Goal: Information Seeking & Learning: Learn about a topic

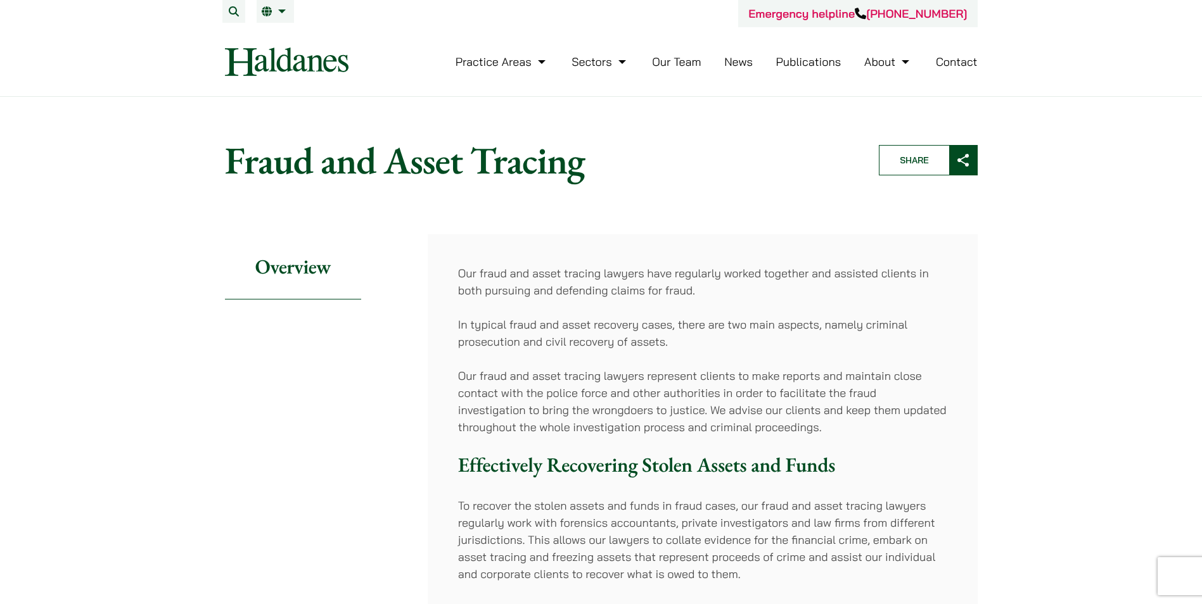
click at [687, 63] on link "Our Team" at bounding box center [676, 61] width 49 height 15
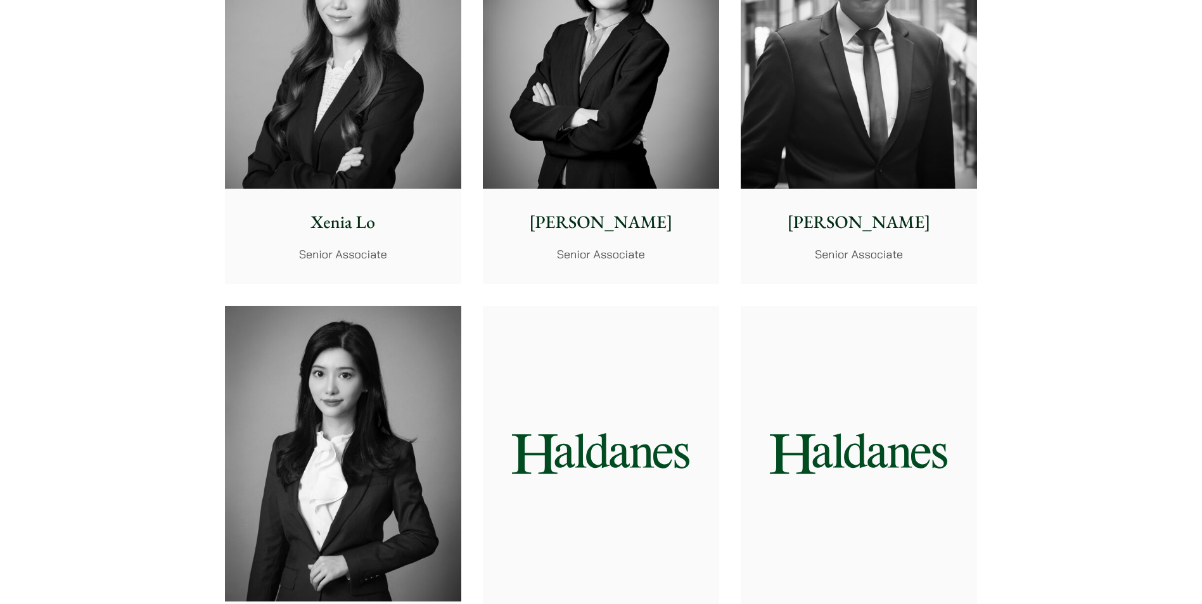
scroll to position [3662, 0]
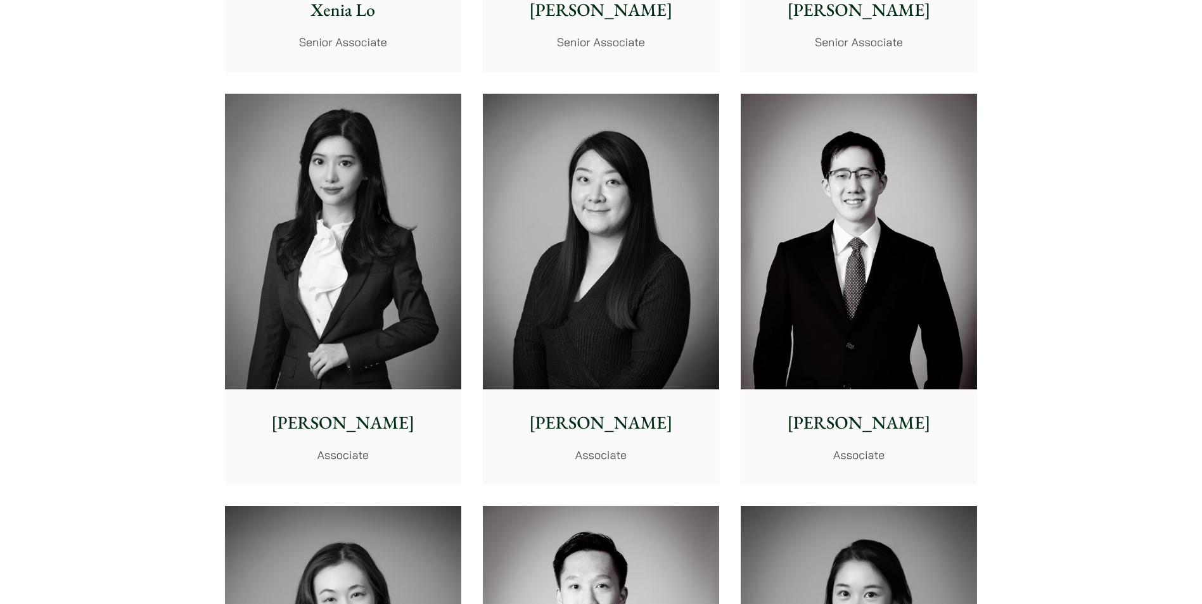
click at [386, 308] on img at bounding box center [343, 242] width 236 height 296
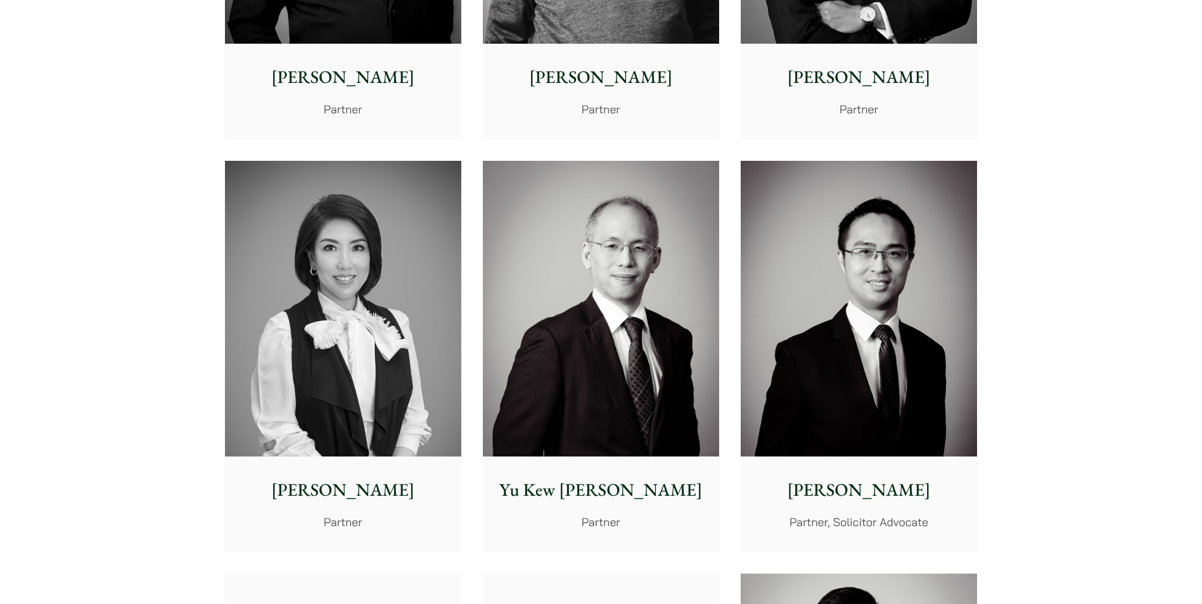
scroll to position [1001, 0]
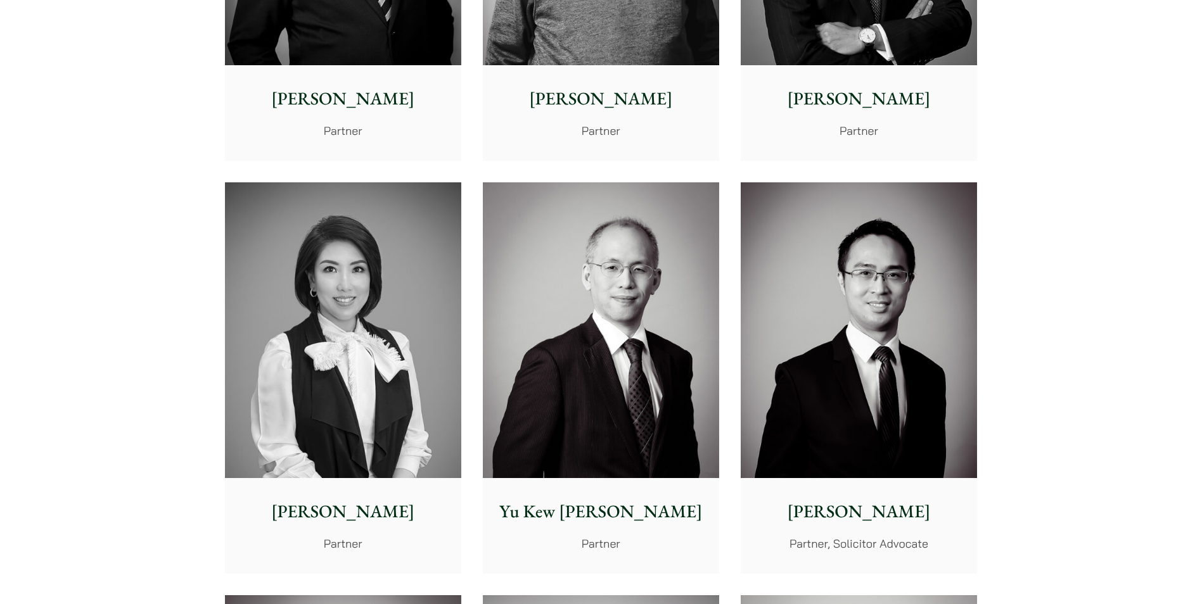
click at [307, 332] on img at bounding box center [343, 330] width 236 height 296
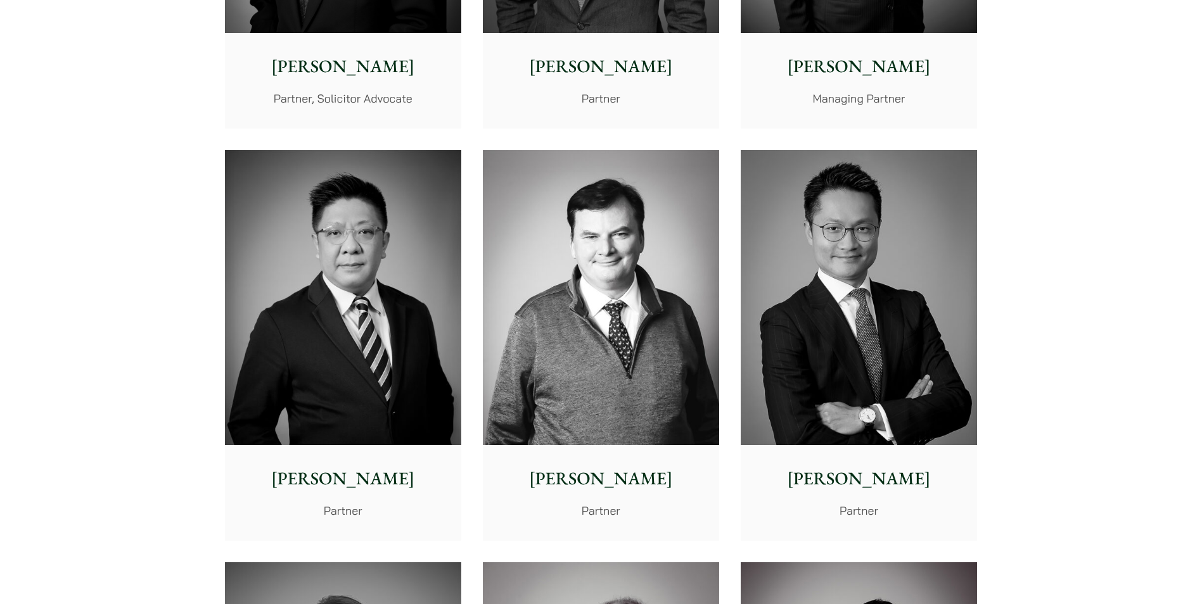
scroll to position [241, 0]
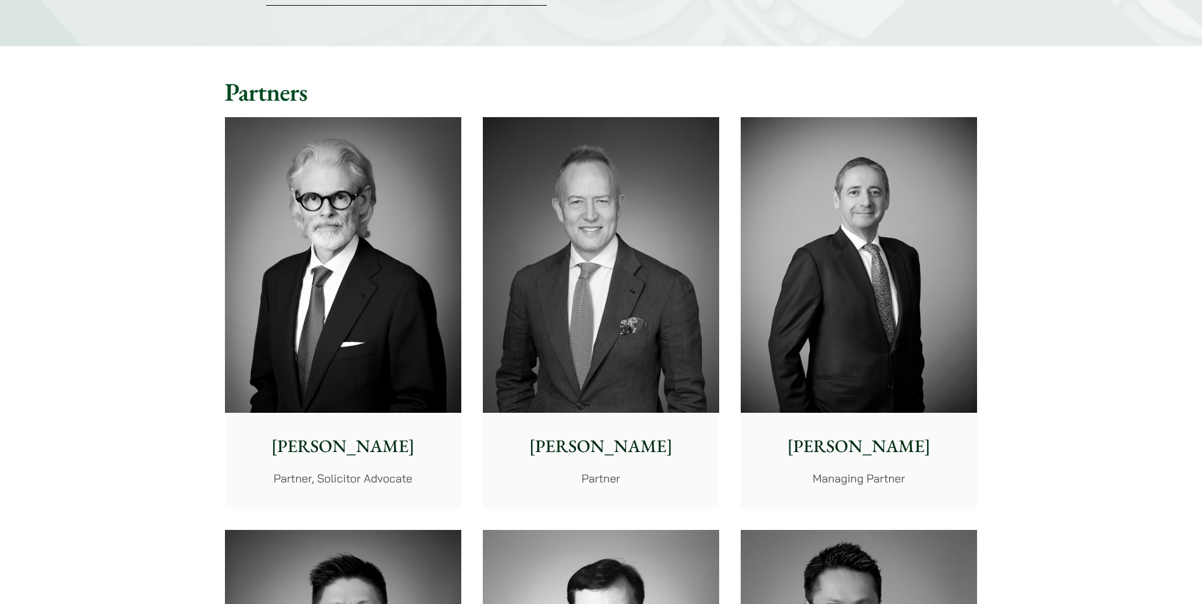
click at [372, 308] on img at bounding box center [343, 265] width 236 height 296
click at [644, 276] on img at bounding box center [601, 265] width 236 height 296
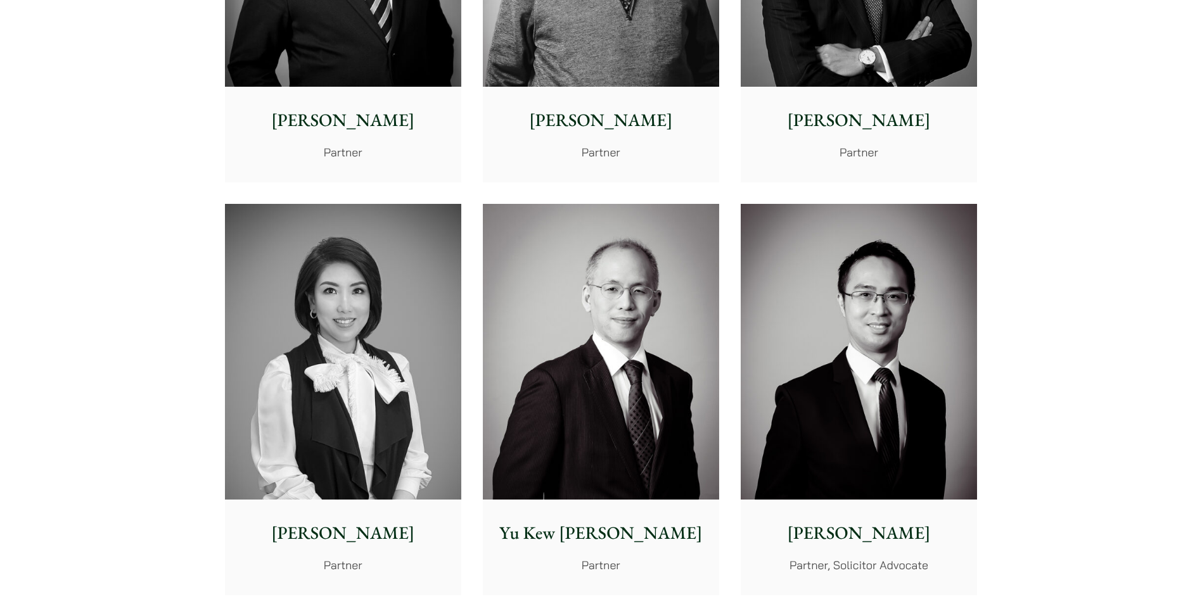
scroll to position [1001, 0]
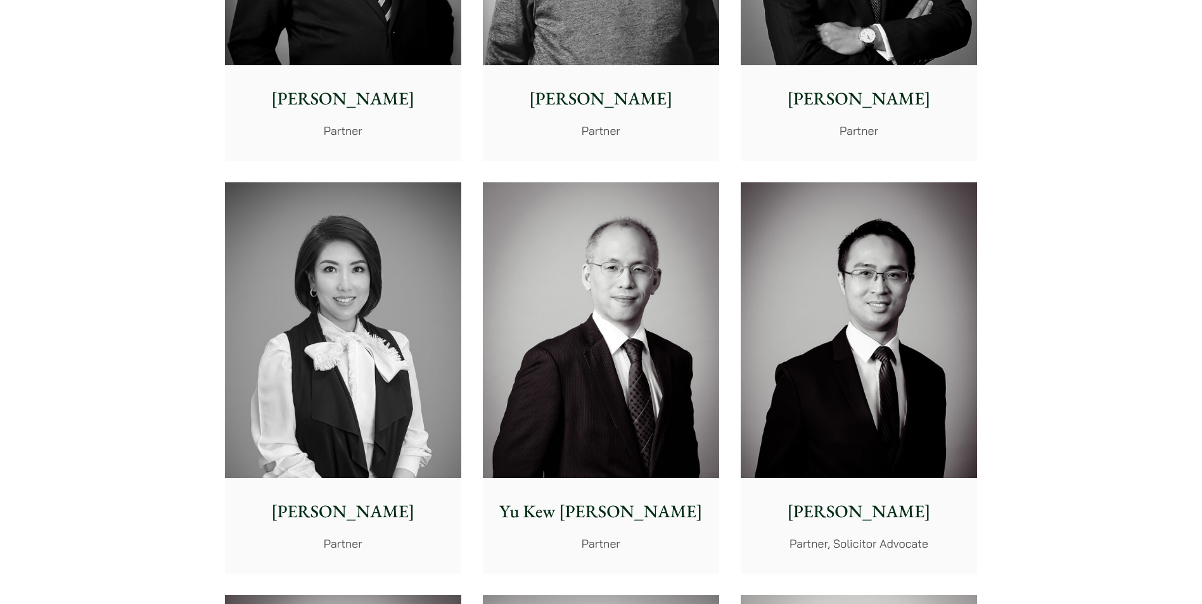
click at [830, 374] on img at bounding box center [858, 330] width 236 height 296
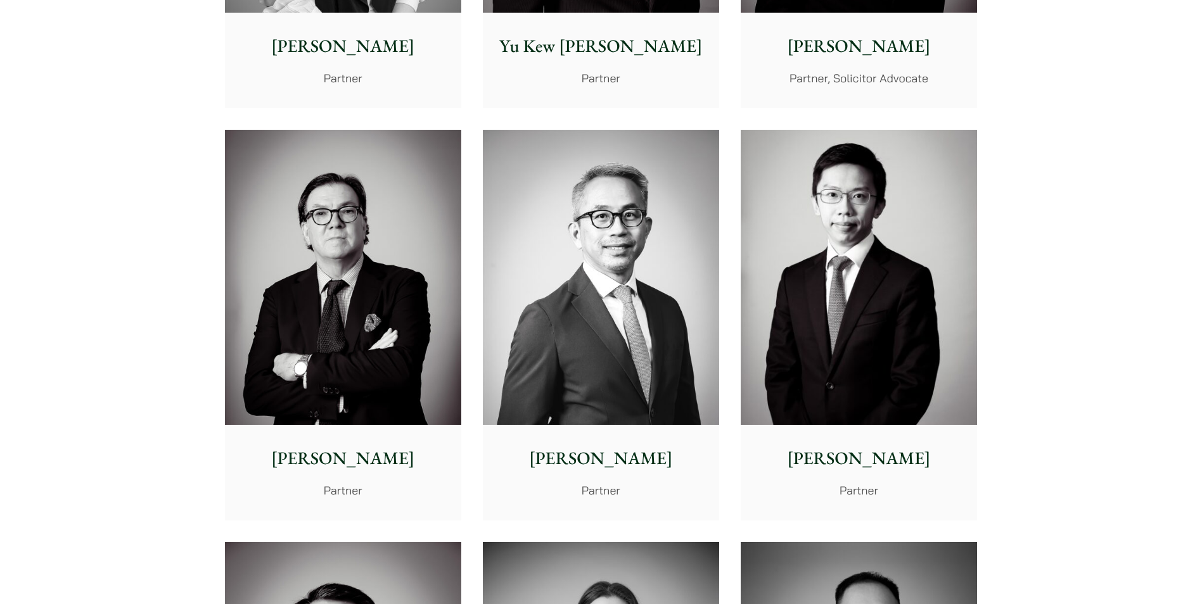
scroll to position [1635, 0]
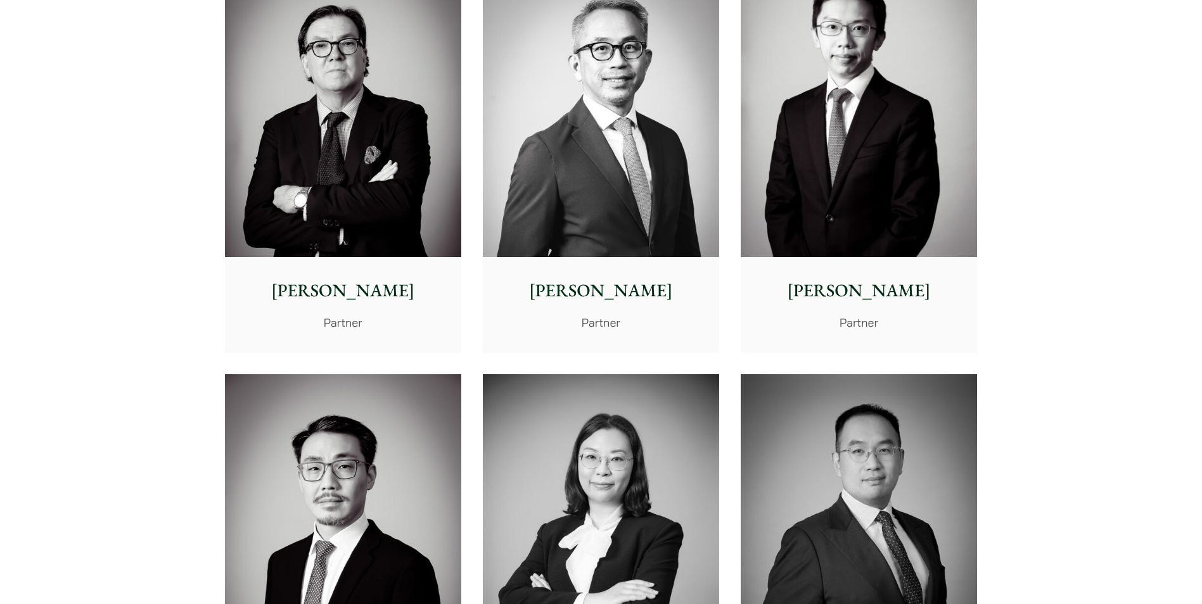
click at [334, 220] on img at bounding box center [343, 110] width 236 height 296
click at [344, 546] on img at bounding box center [343, 522] width 236 height 296
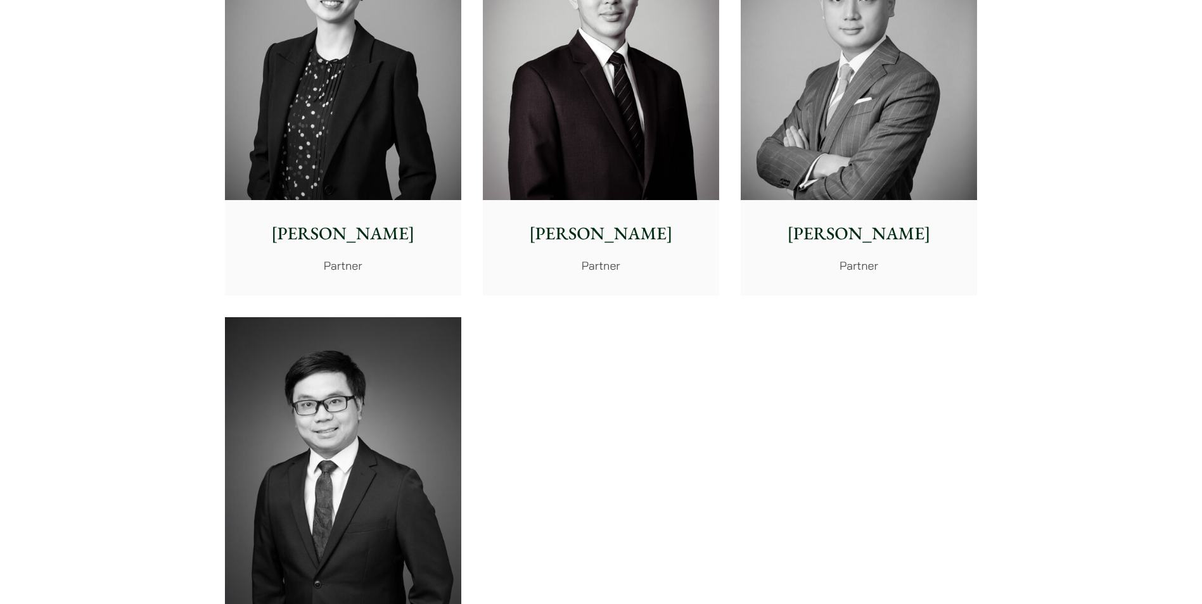
scroll to position [2522, 0]
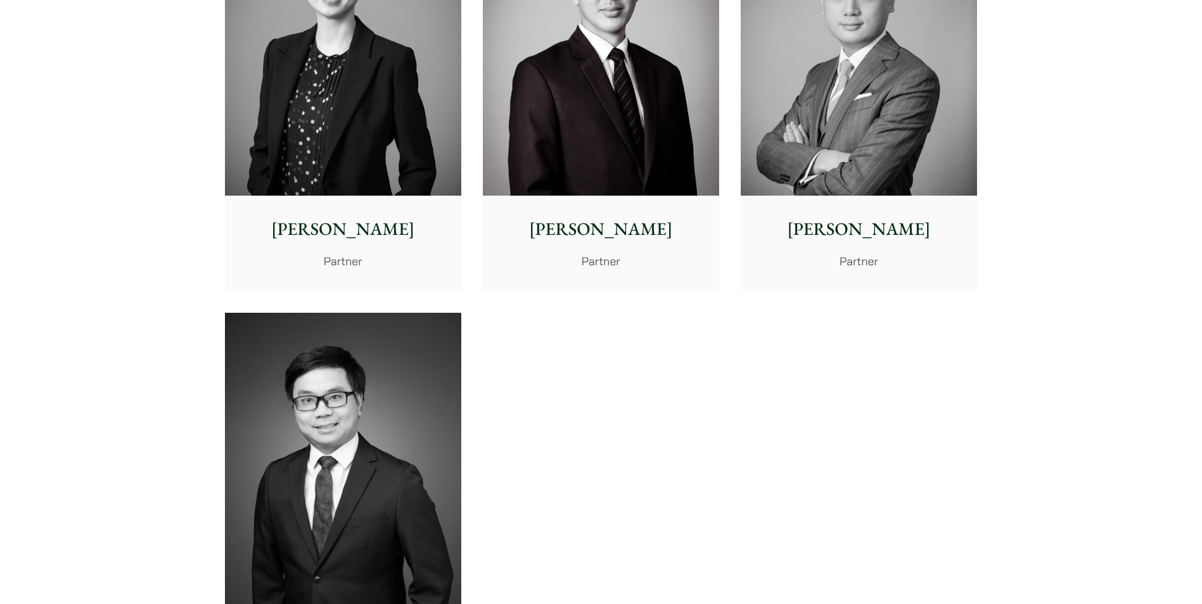
click at [858, 239] on p "[PERSON_NAME]" at bounding box center [859, 229] width 216 height 27
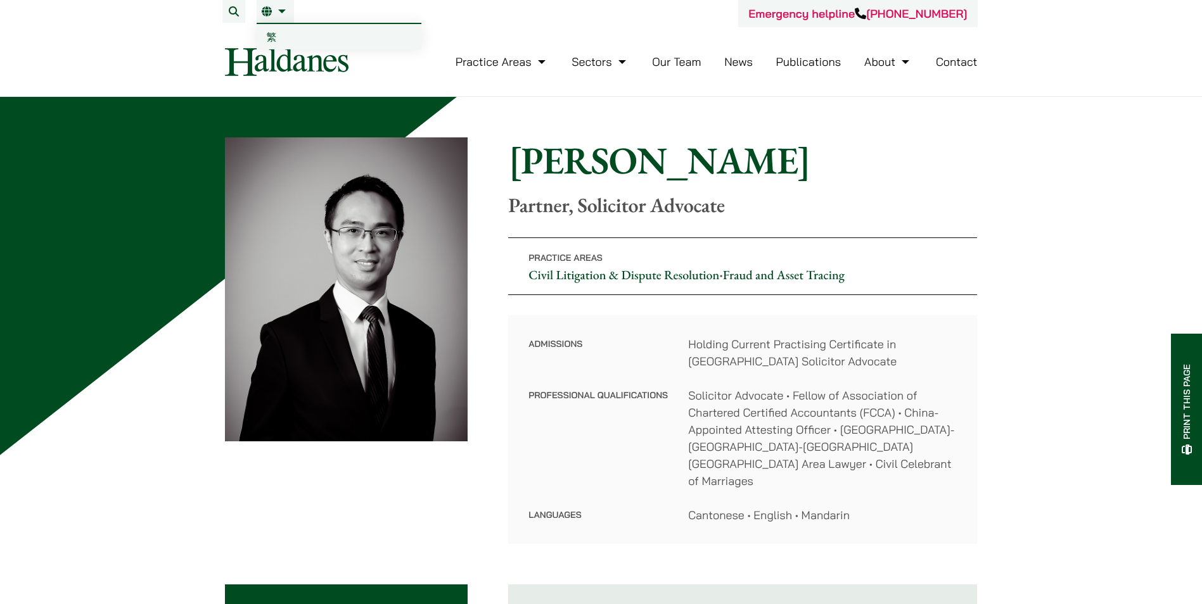
click at [276, 34] on span "繁" at bounding box center [272, 36] width 10 height 13
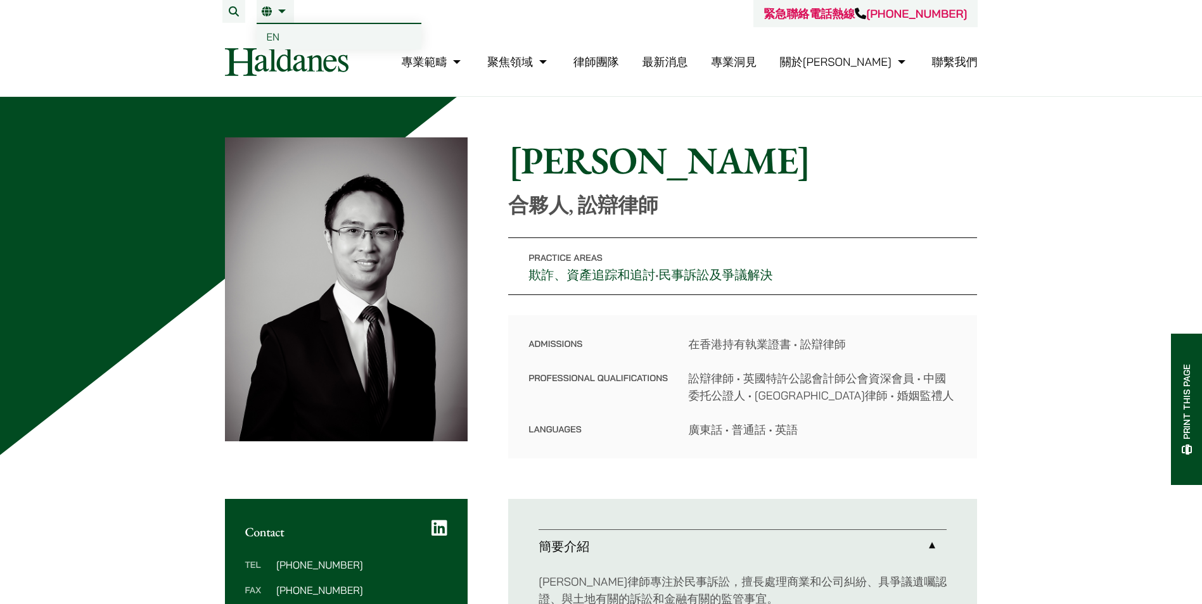
click at [281, 29] on link "EN" at bounding box center [339, 36] width 165 height 25
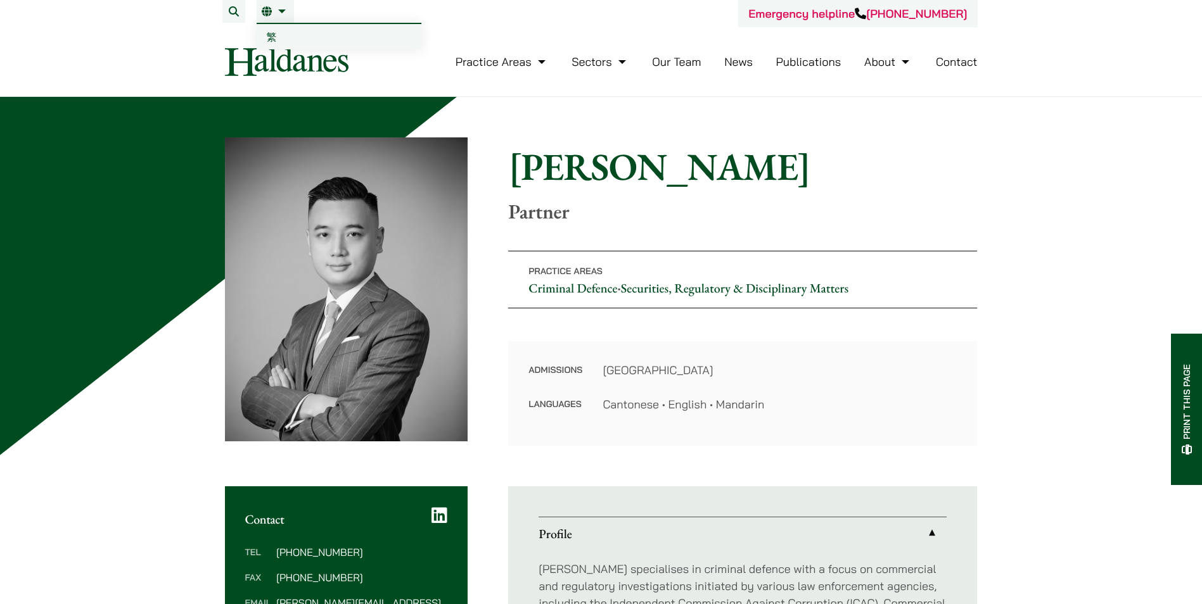
click at [269, 39] on span "繁" at bounding box center [272, 36] width 10 height 13
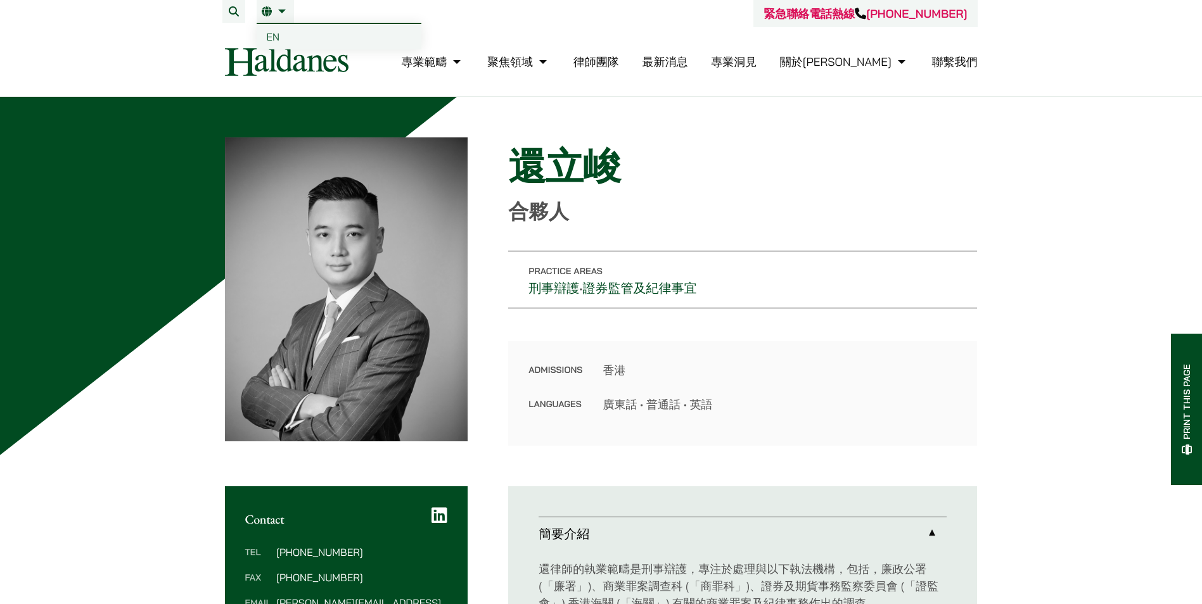
click at [274, 35] on span "EN" at bounding box center [273, 36] width 13 height 13
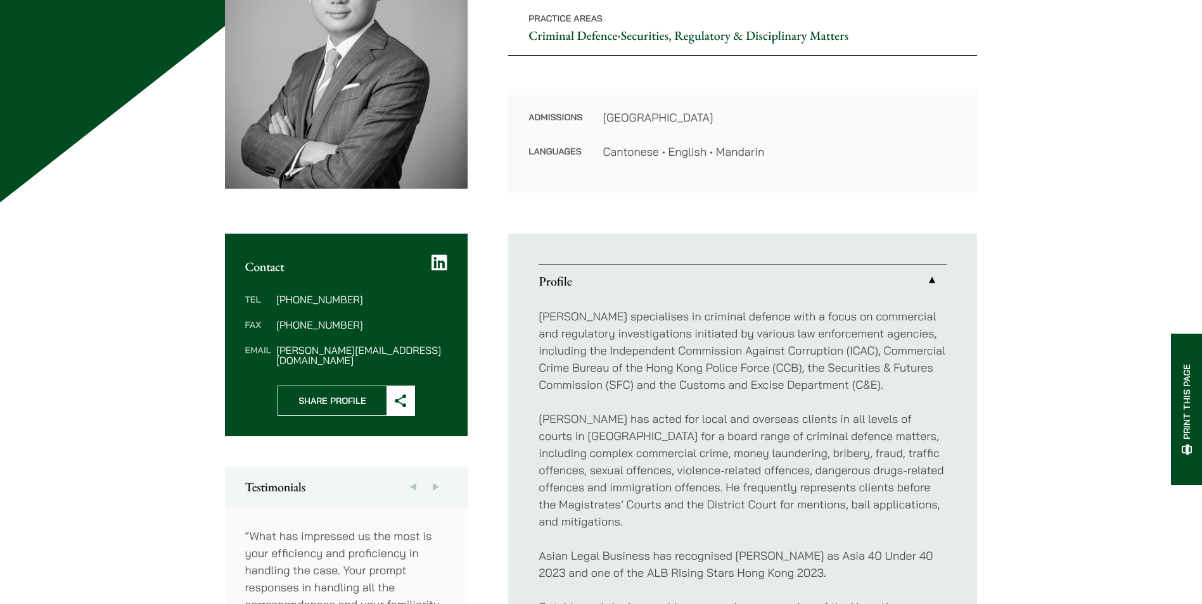
scroll to position [253, 0]
click at [620, 35] on p "Practice Areas Criminal Defence • Securities, Regulatory & Disciplinary Matters" at bounding box center [742, 26] width 469 height 58
copy p "•"
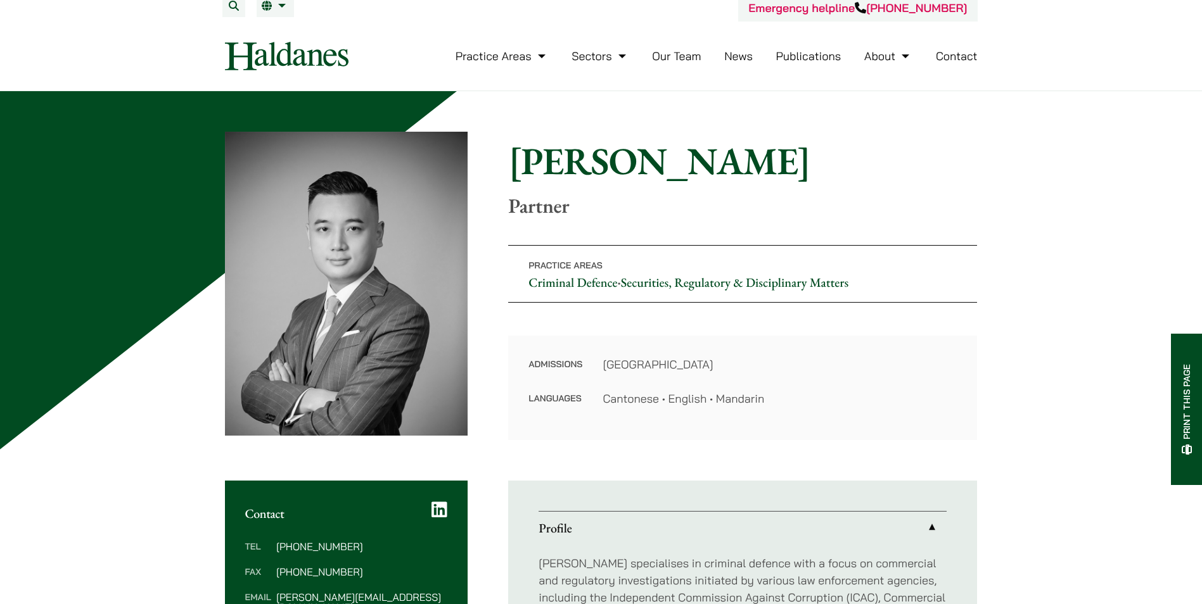
scroll to position [0, 0]
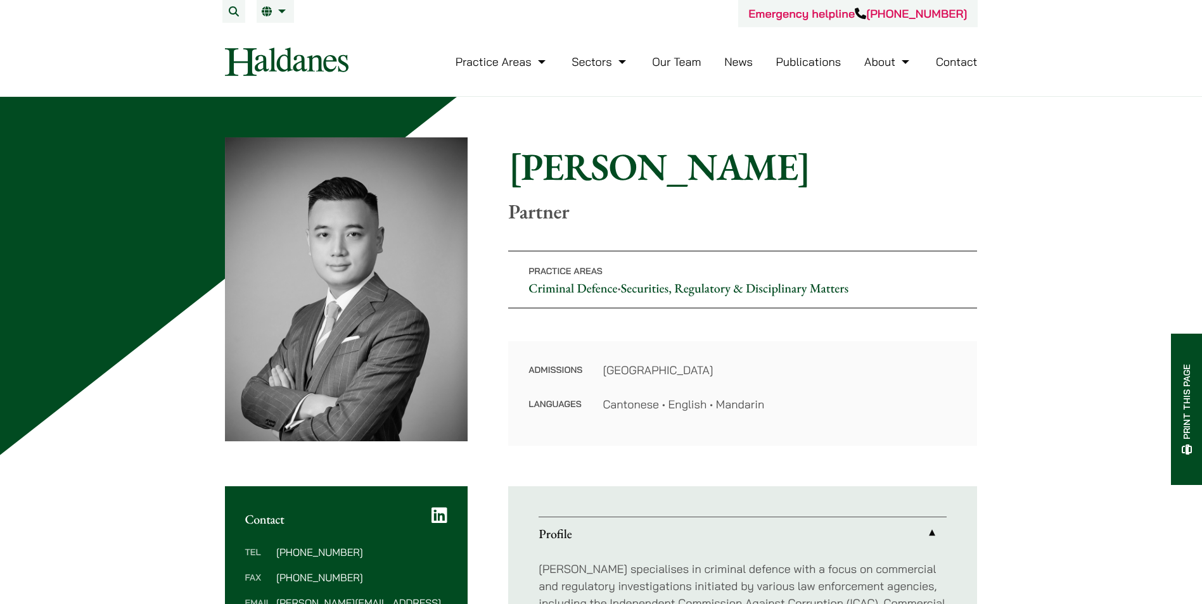
click at [878, 283] on p "Practice Areas Criminal Defence • Securities, Regulatory & Disciplinary Matters" at bounding box center [742, 280] width 469 height 58
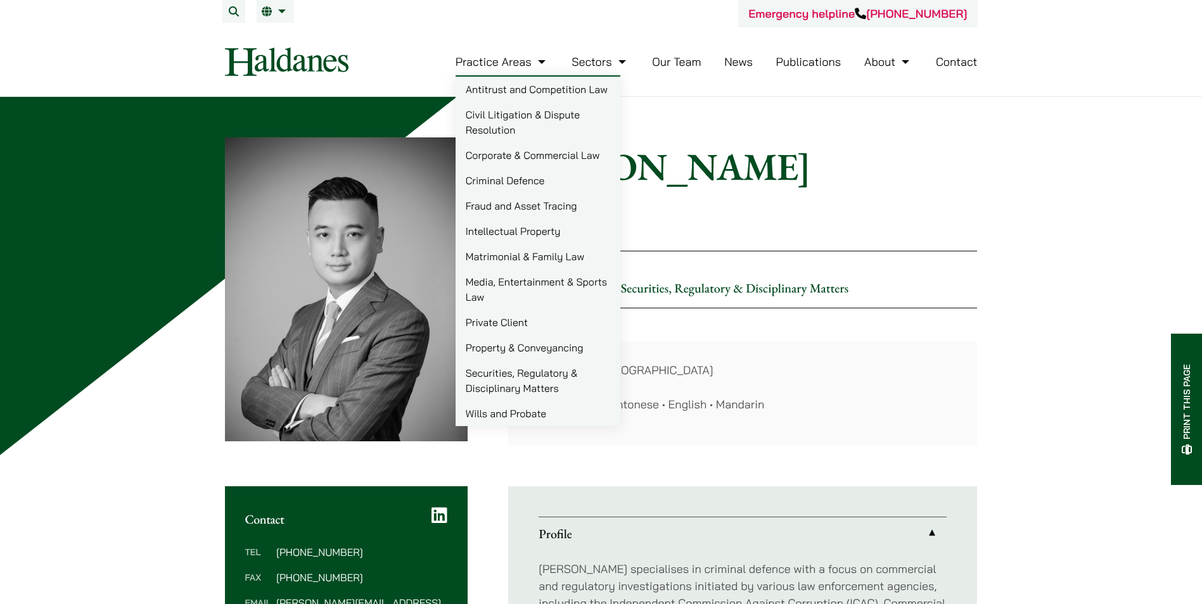
click at [308, 58] on img at bounding box center [287, 62] width 124 height 29
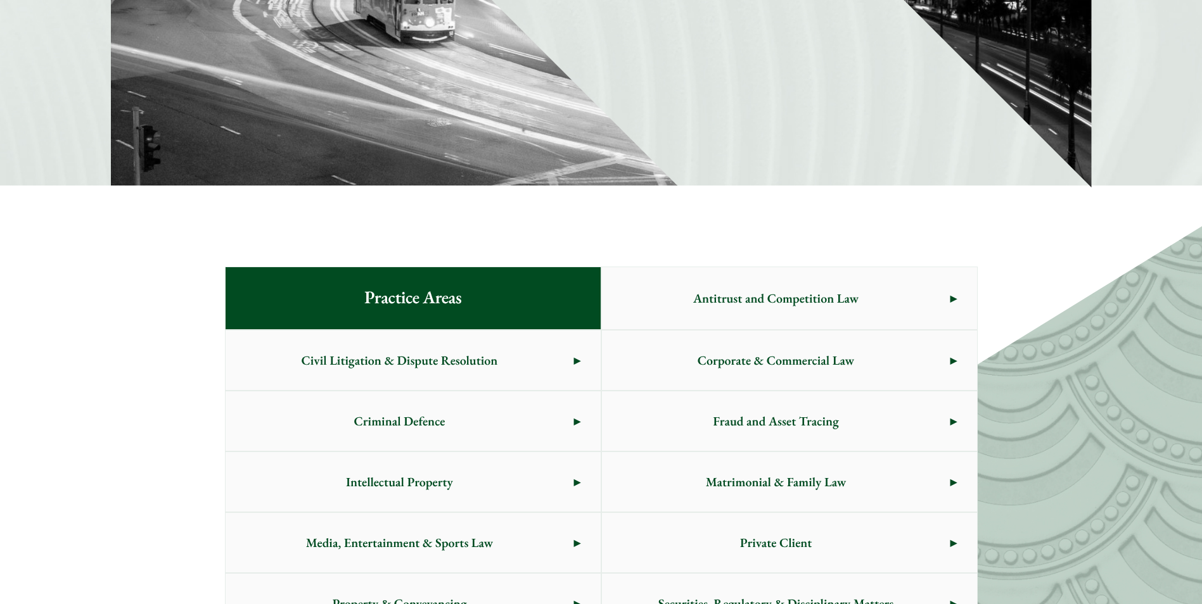
scroll to position [443, 0]
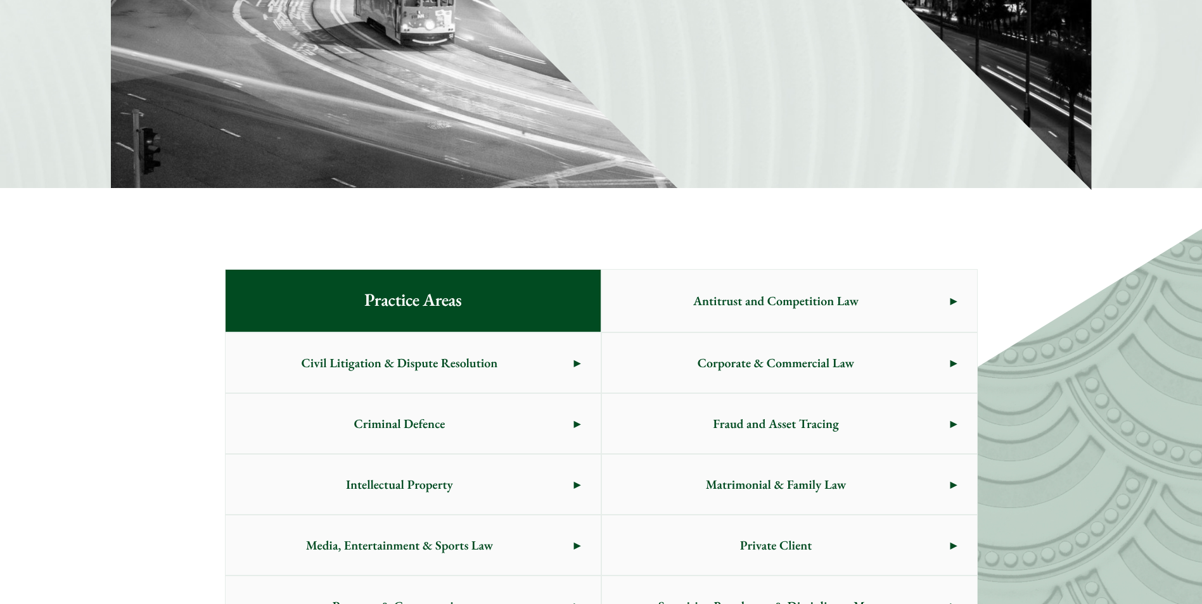
click at [492, 370] on span "Civil Litigation & Dispute Resolution" at bounding box center [399, 363] width 348 height 60
